Goal: Ask a question

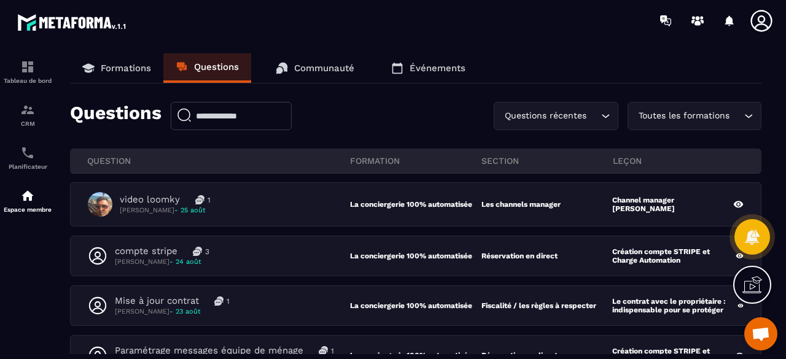
click at [206, 63] on p "Questions" at bounding box center [216, 66] width 45 height 11
click at [326, 68] on p "Communauté" at bounding box center [324, 68] width 60 height 11
click at [319, 71] on p "Communauté" at bounding box center [324, 68] width 60 height 11
click at [311, 71] on p "Communauté" at bounding box center [324, 68] width 60 height 11
click at [425, 68] on p "Événements" at bounding box center [438, 68] width 56 height 11
